Goal: Transaction & Acquisition: Obtain resource

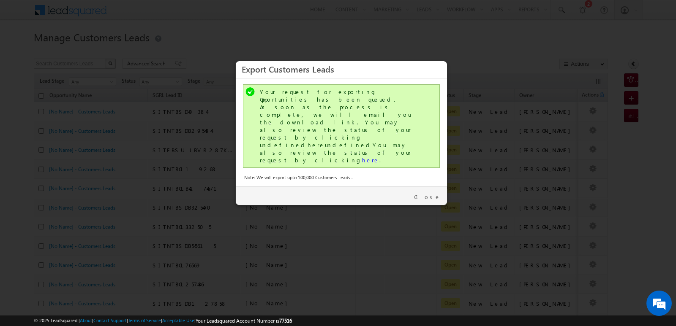
click at [433, 193] on link "Close" at bounding box center [427, 197] width 27 height 8
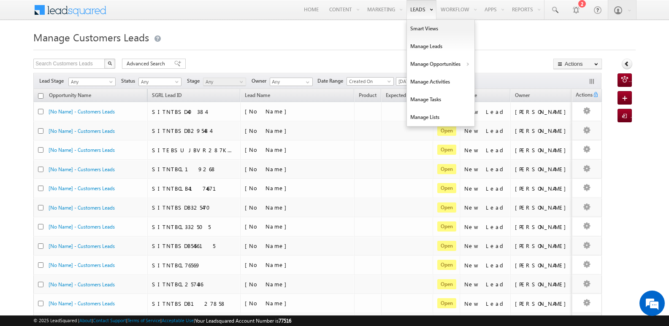
click at [415, 9] on link "Leads" at bounding box center [422, 9] width 30 height 19
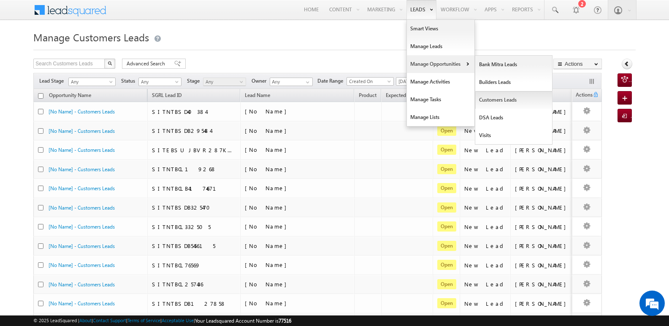
click at [498, 98] on link "Customers Leads" at bounding box center [513, 100] width 77 height 18
click at [492, 102] on link "Customers Leads" at bounding box center [513, 100] width 77 height 18
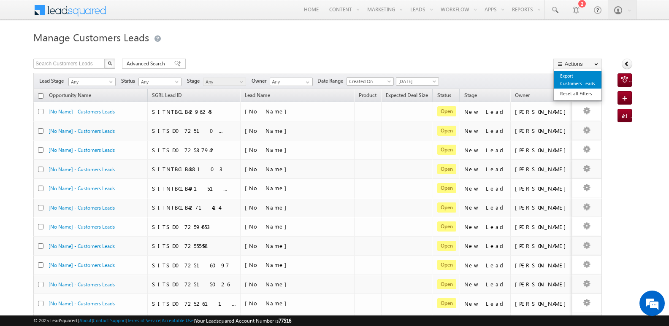
click at [572, 80] on link "Export Customers Leads" at bounding box center [578, 80] width 48 height 18
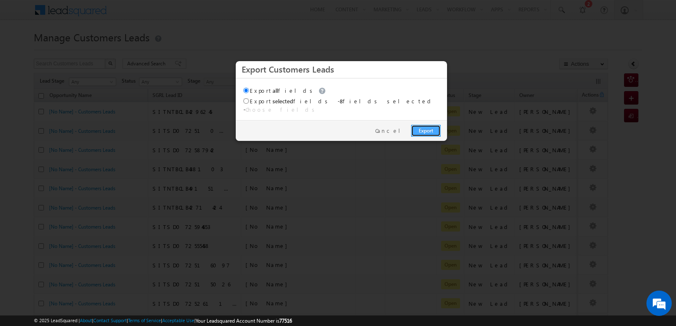
click at [425, 125] on link "Export" at bounding box center [426, 131] width 30 height 12
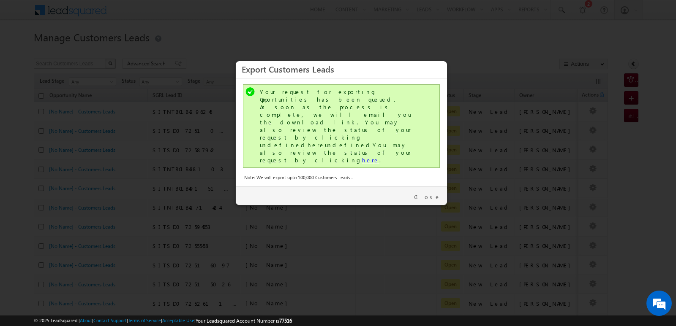
click at [362, 157] on link "here" at bounding box center [370, 160] width 17 height 7
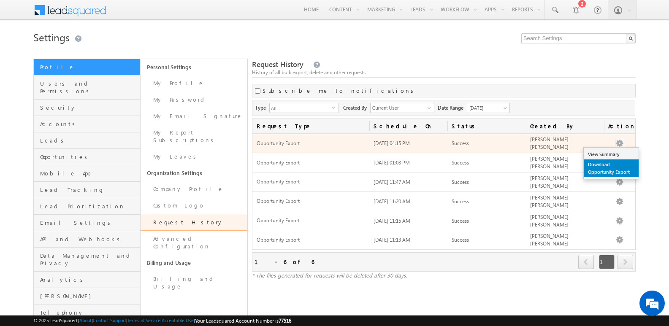
click at [610, 163] on link "Download Opportunity Export" at bounding box center [611, 169] width 55 height 18
